Goal: Transaction & Acquisition: Book appointment/travel/reservation

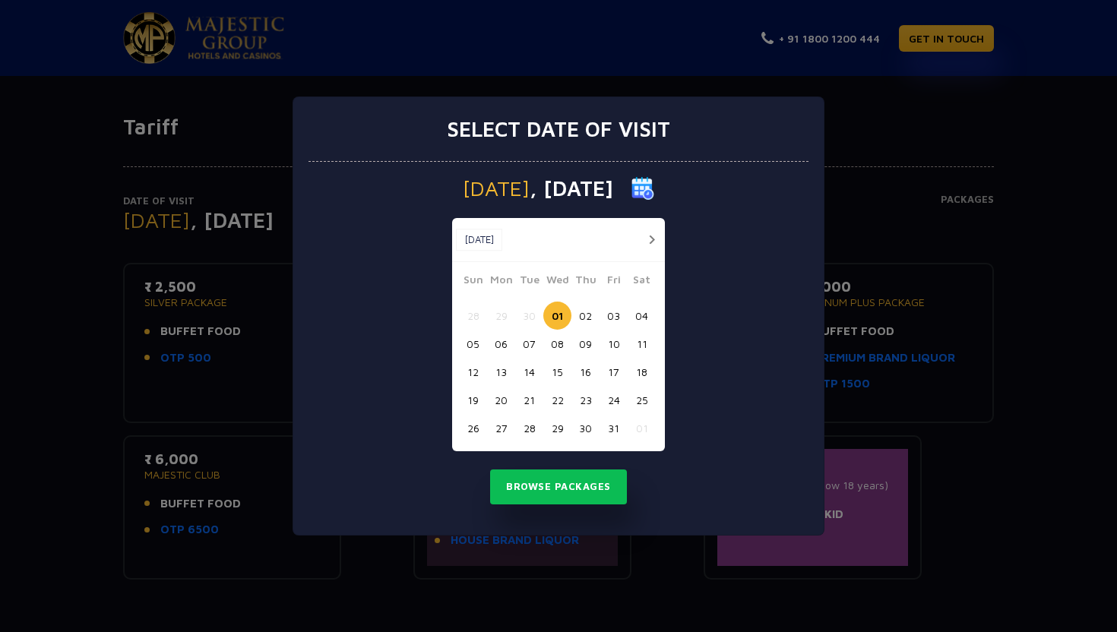
click at [585, 323] on button "02" at bounding box center [585, 316] width 28 height 28
click at [576, 485] on button "Browse Packages" at bounding box center [558, 487] width 137 height 35
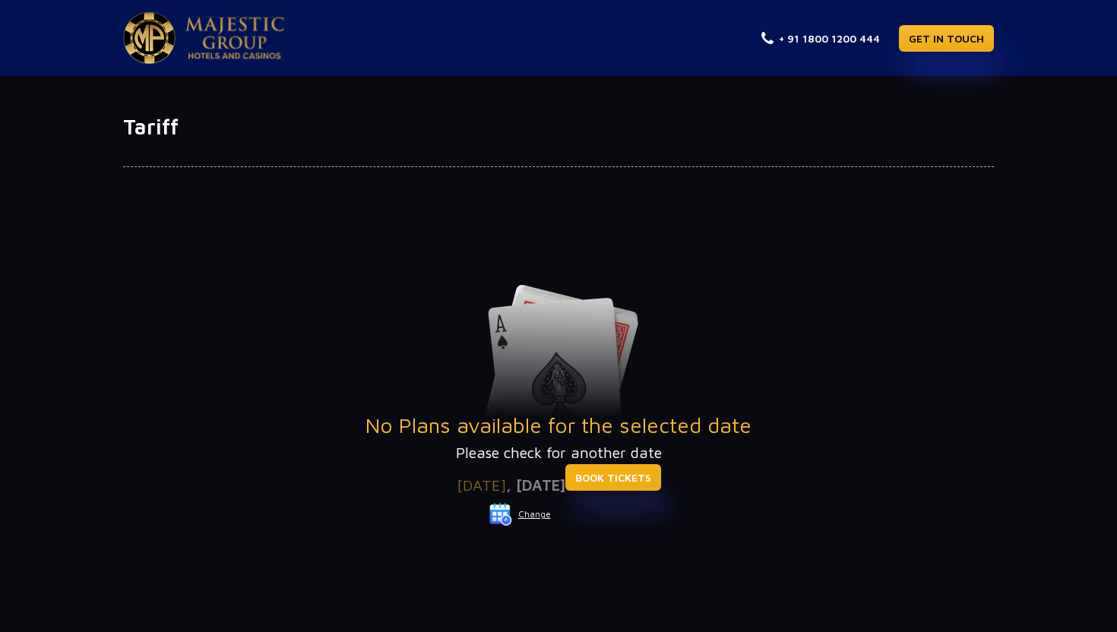
click at [614, 478] on link "BOOK TICKETS" at bounding box center [613, 477] width 96 height 27
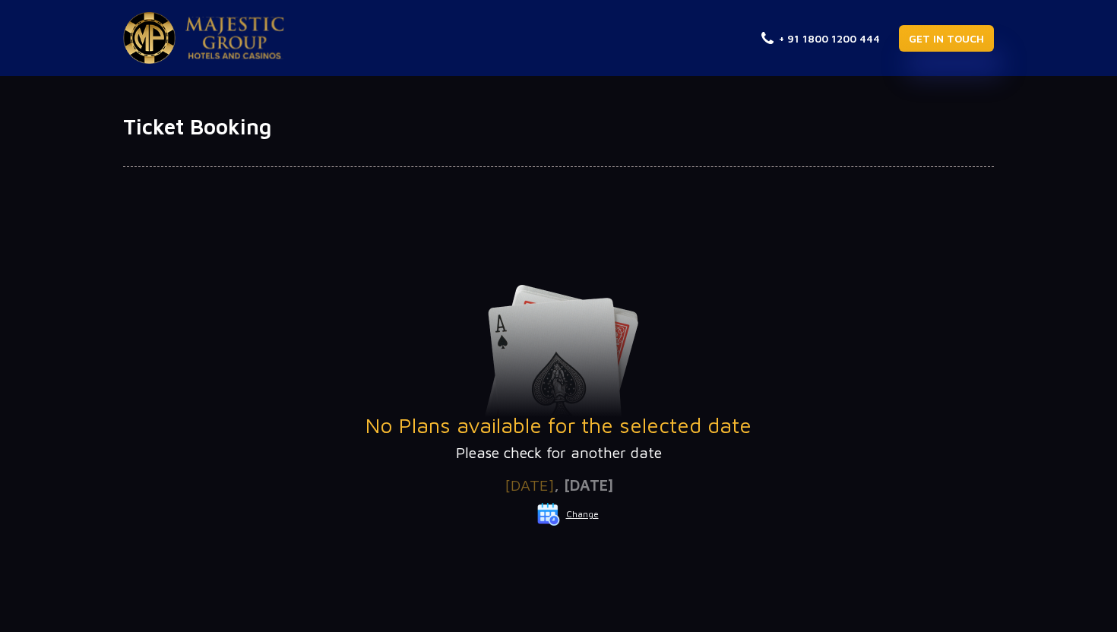
click at [940, 42] on link "GET IN TOUCH" at bounding box center [946, 38] width 95 height 27
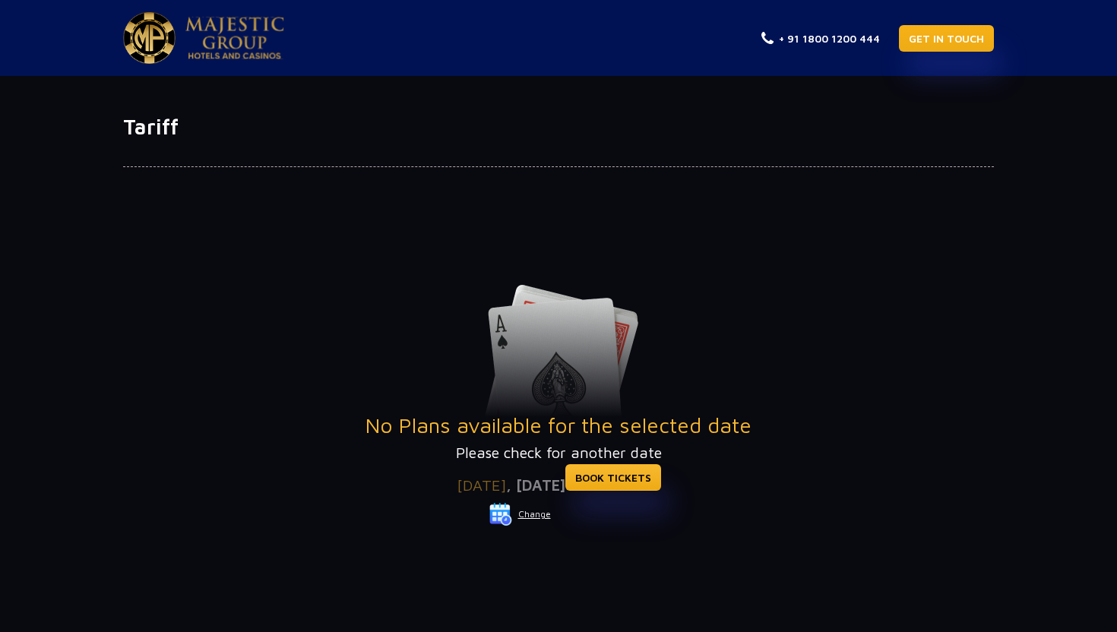
click at [961, 35] on link "GET IN TOUCH" at bounding box center [946, 38] width 95 height 27
click at [645, 487] on link "BOOK TICKETS" at bounding box center [613, 477] width 96 height 27
click at [495, 518] on img at bounding box center [500, 514] width 23 height 23
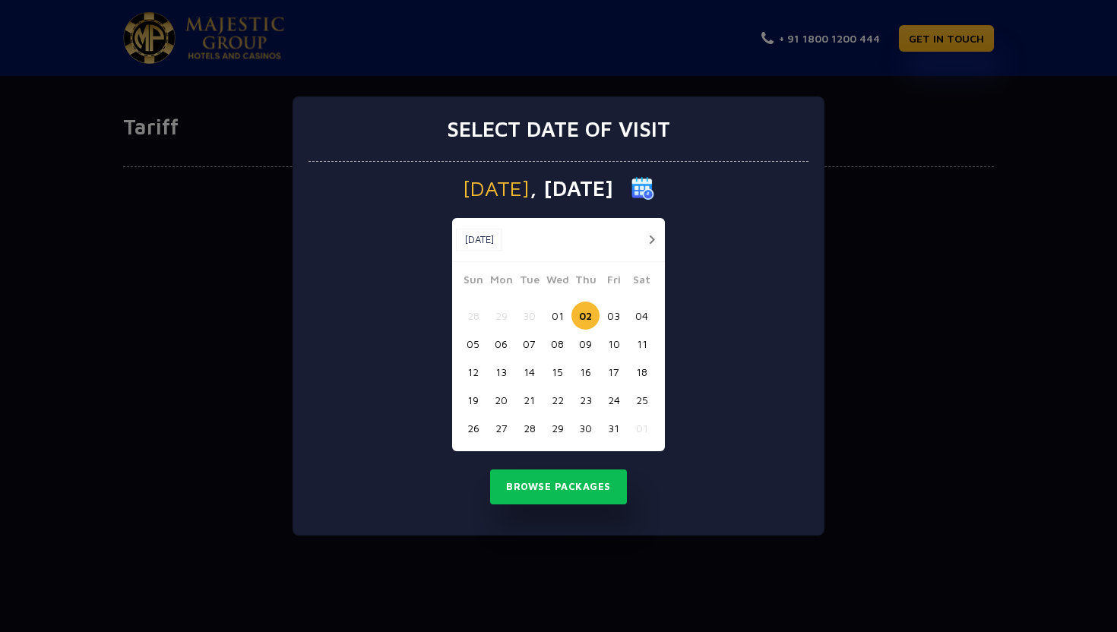
click at [614, 314] on button "03" at bounding box center [614, 316] width 28 height 28
click at [566, 482] on button "Browse Packages" at bounding box center [558, 487] width 137 height 35
